Goal: Find contact information: Find contact information

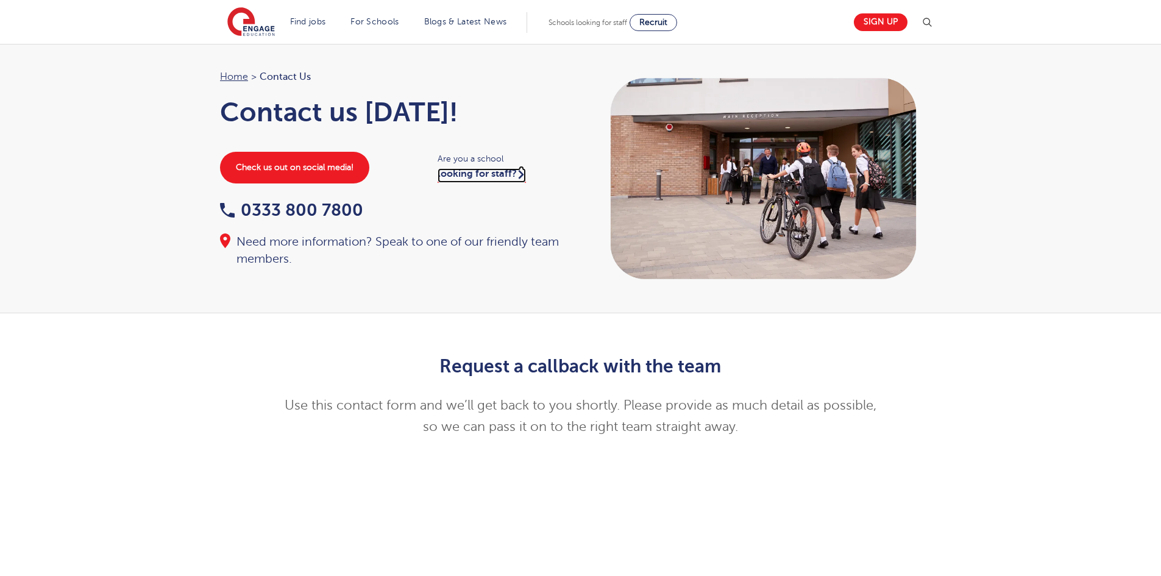
click at [468, 171] on link "looking for staff?" at bounding box center [482, 175] width 88 height 15
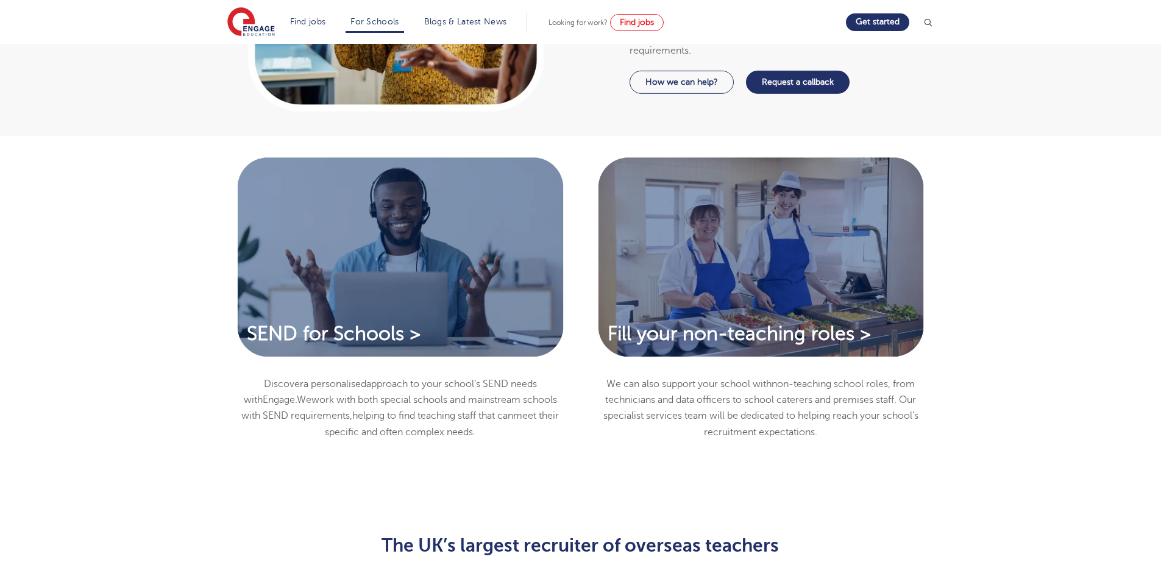
scroll to position [792, 0]
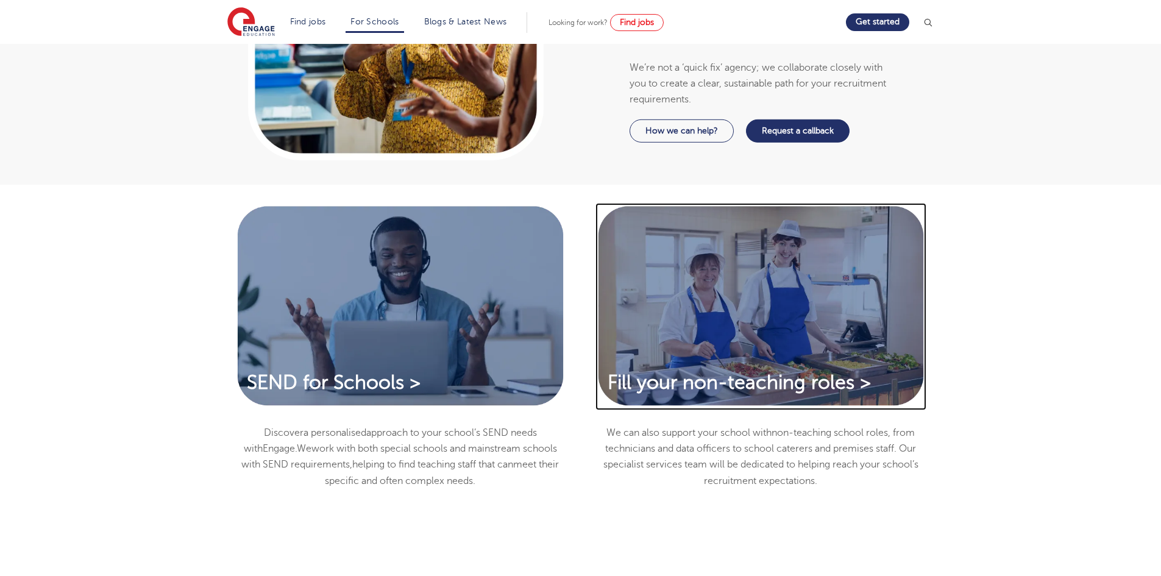
click at [788, 369] on img at bounding box center [762, 306] width 332 height 207
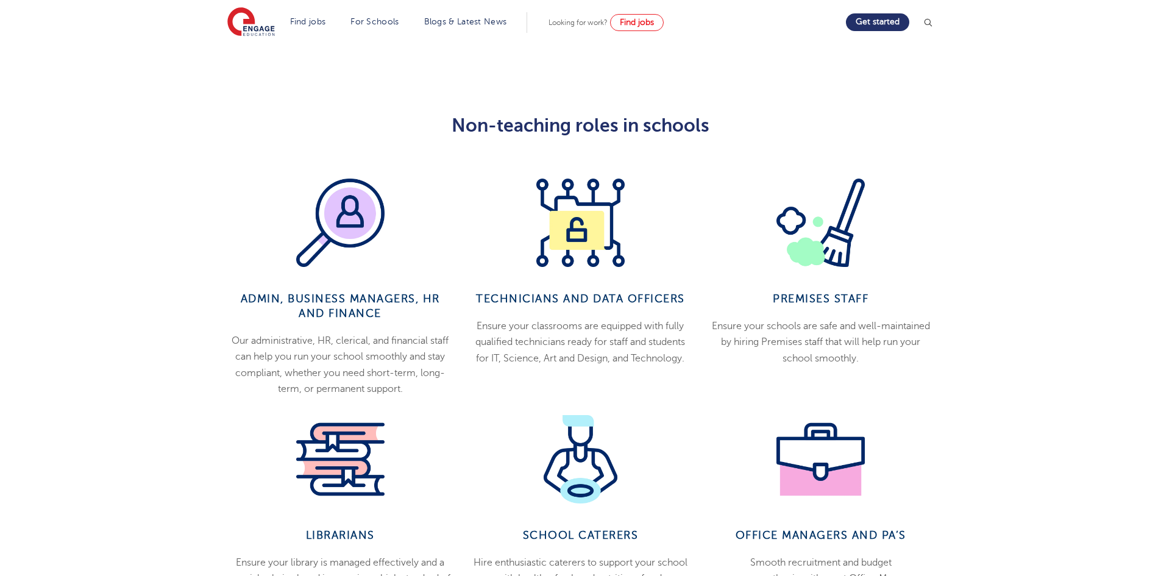
scroll to position [488, 0]
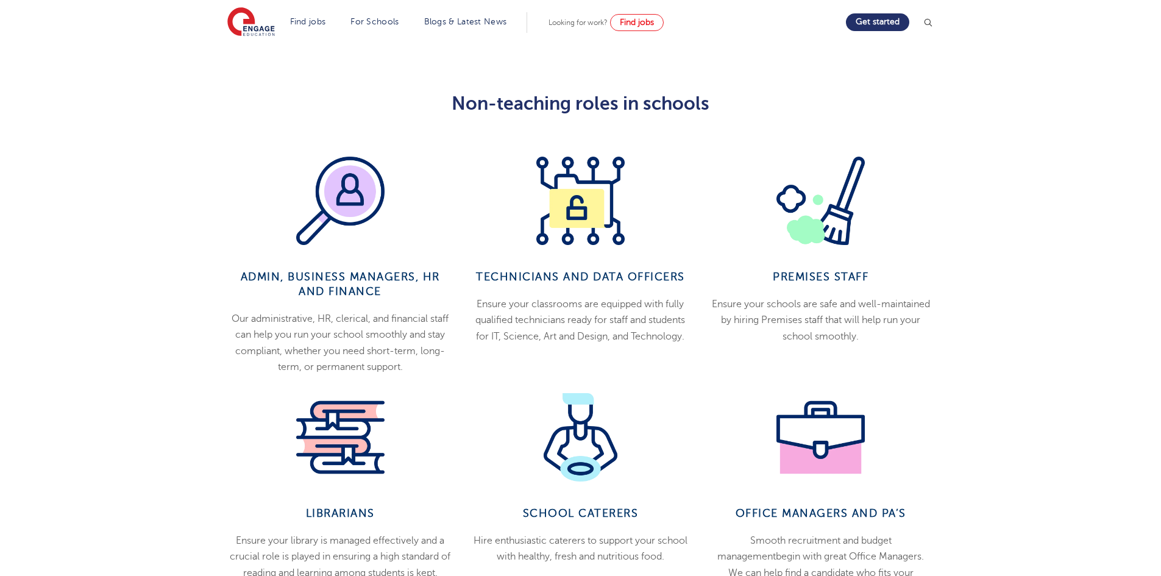
click at [349, 197] on img at bounding box center [340, 201] width 88 height 88
click at [359, 285] on span "Admin, Business managers, HR and Finance" at bounding box center [340, 284] width 199 height 27
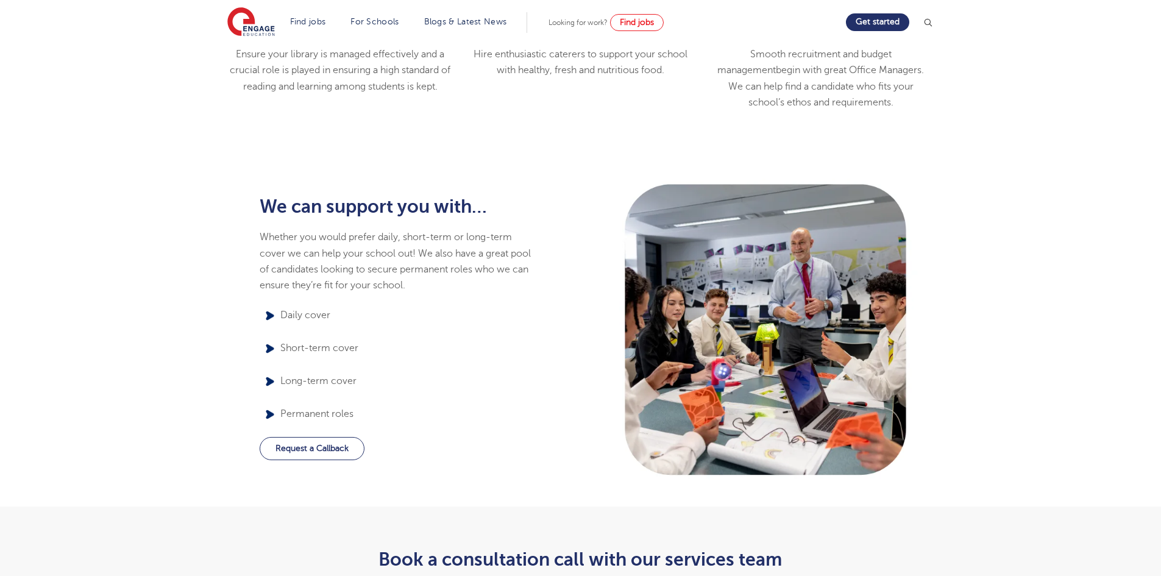
scroll to position [975, 0]
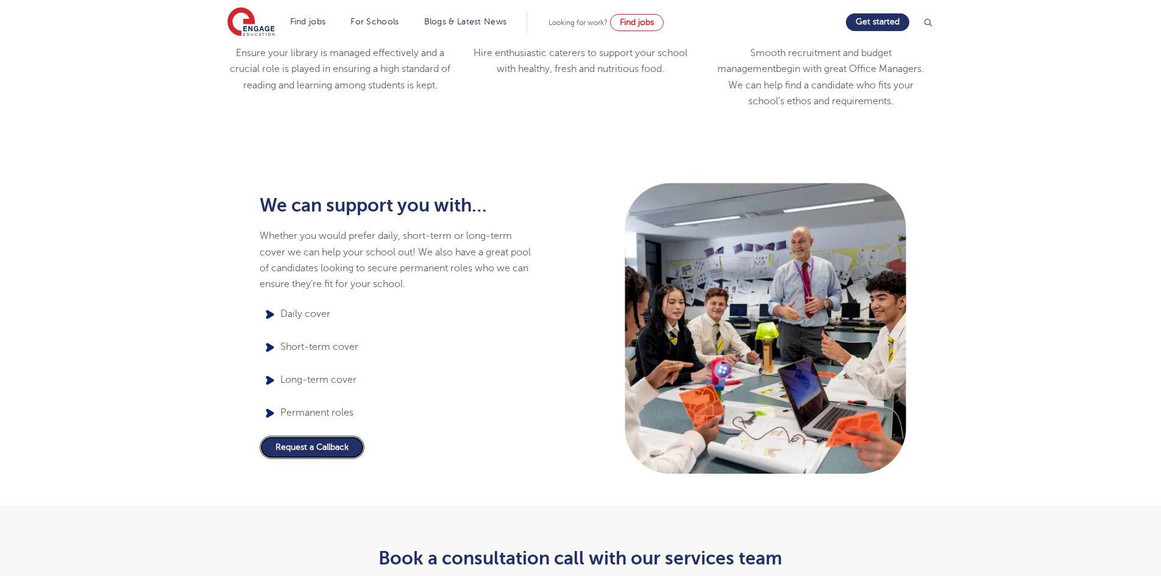
click at [317, 451] on link "Request a Callback" at bounding box center [312, 447] width 105 height 23
